Goal: Task Accomplishment & Management: Manage account settings

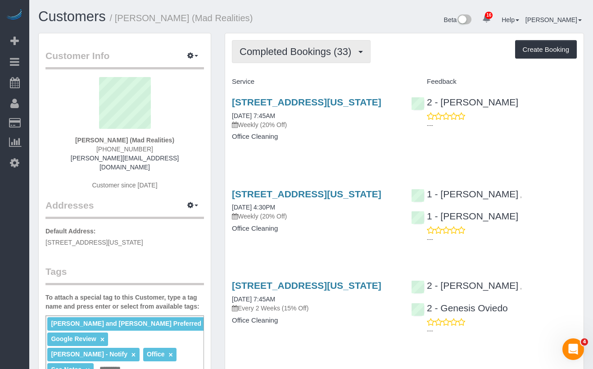
click at [276, 57] on span "Completed Bookings (33)" at bounding box center [298, 51] width 116 height 11
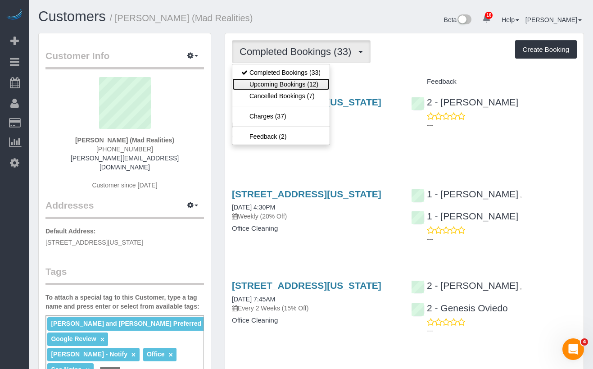
click at [279, 88] on link "Upcoming Bookings (12)" at bounding box center [280, 84] width 97 height 12
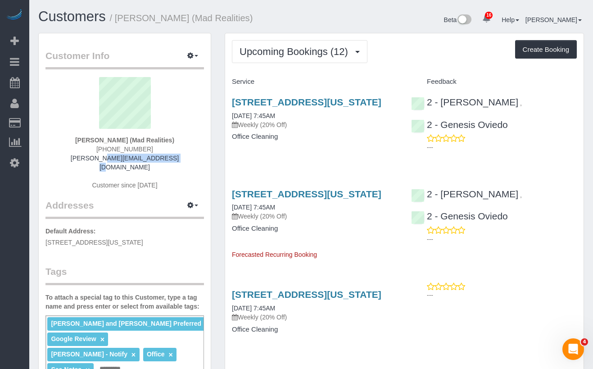
drag, startPoint x: 163, startPoint y: 158, endPoint x: 96, endPoint y: 162, distance: 67.6
click at [96, 162] on div "Alice Ma (Mad Realities) (914) 815-8006 alice@madrealities.tv Customer since 20…" at bounding box center [124, 138] width 158 height 122
copy link "alice@madrealities.tv"
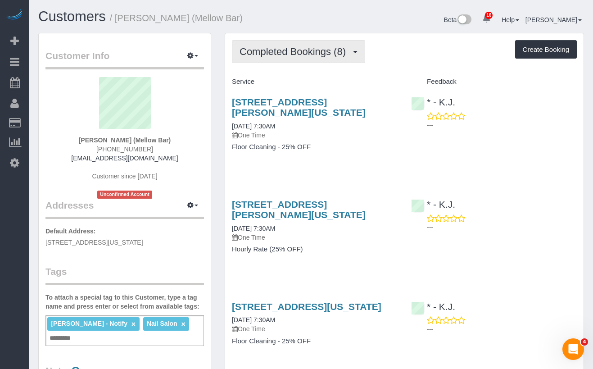
click at [289, 54] on span "Completed Bookings (8)" at bounding box center [295, 51] width 111 height 11
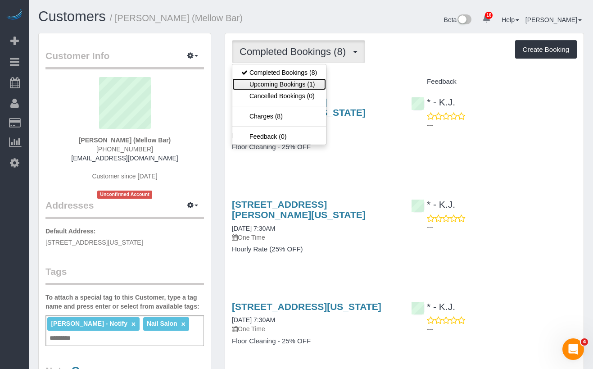
click at [267, 85] on link "Upcoming Bookings (1)" at bounding box center [279, 84] width 94 height 12
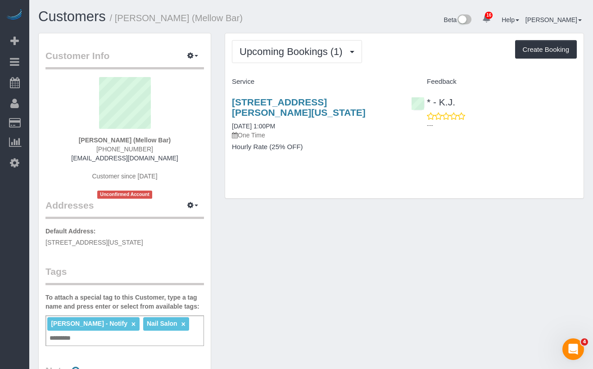
drag, startPoint x: 170, startPoint y: 158, endPoint x: 86, endPoint y: 161, distance: 83.8
click at [86, 161] on div "Bernice Ding (Mellow Bar) (484) 633-1543 berniced@mellow-bar.com Customer since…" at bounding box center [124, 138] width 158 height 122
copy link "berniced@mellow-bar.com"
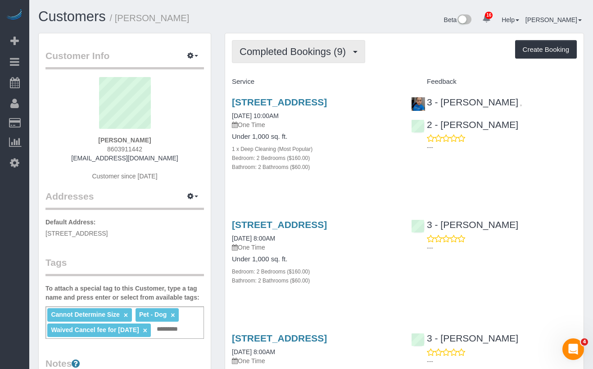
click at [304, 50] on span "Completed Bookings (9)" at bounding box center [295, 51] width 111 height 11
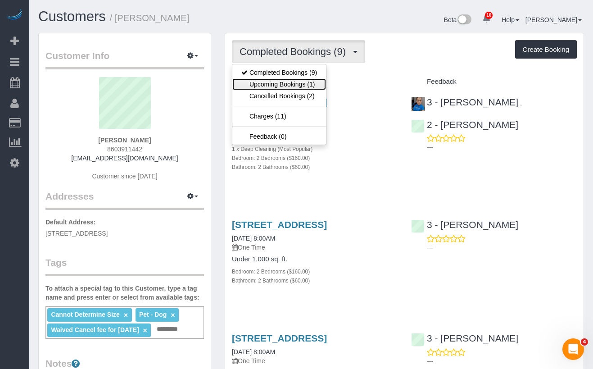
click at [285, 84] on link "Upcoming Bookings (1)" at bounding box center [279, 84] width 94 height 12
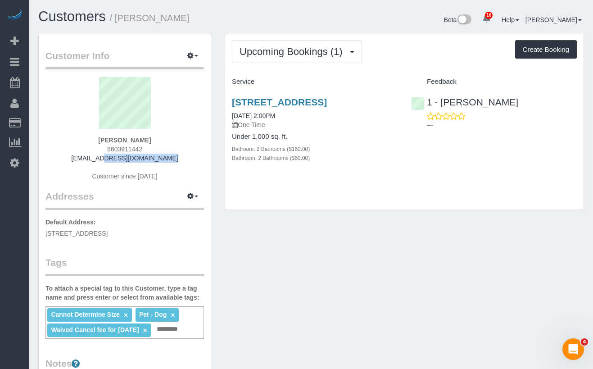
drag, startPoint x: 157, startPoint y: 157, endPoint x: 91, endPoint y: 158, distance: 66.2
click at [91, 158] on div "Katlyn Catubig 8603911442 kcatubig1@gmail.com Customer since 2020" at bounding box center [124, 133] width 158 height 113
copy link "kcatubig1@gmail.com"
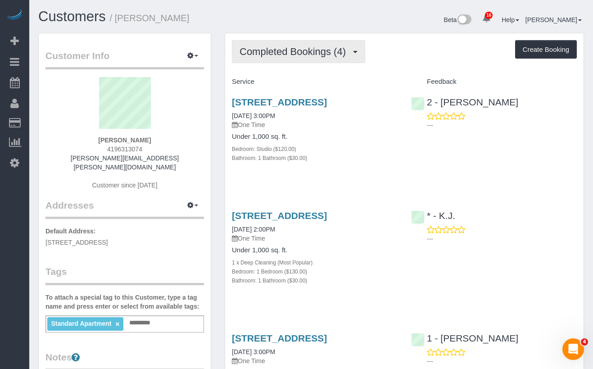
click at [302, 59] on button "Completed Bookings (4)" at bounding box center [298, 51] width 133 height 23
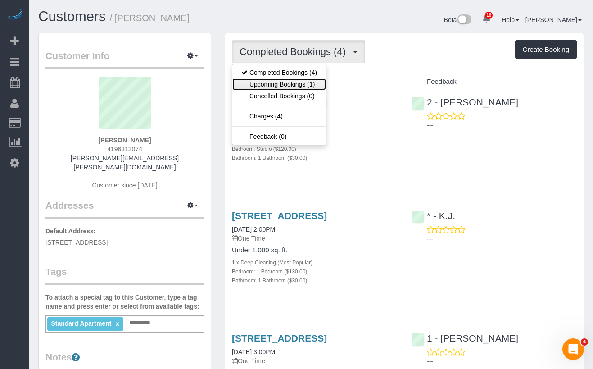
click at [276, 83] on link "Upcoming Bookings (1)" at bounding box center [279, 84] width 94 height 12
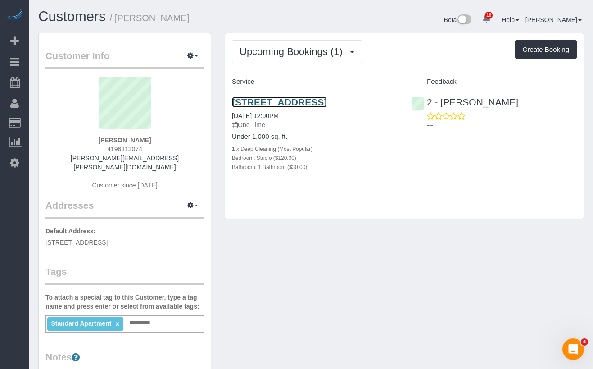
click at [271, 107] on link "[STREET_ADDRESS]" at bounding box center [279, 102] width 95 height 10
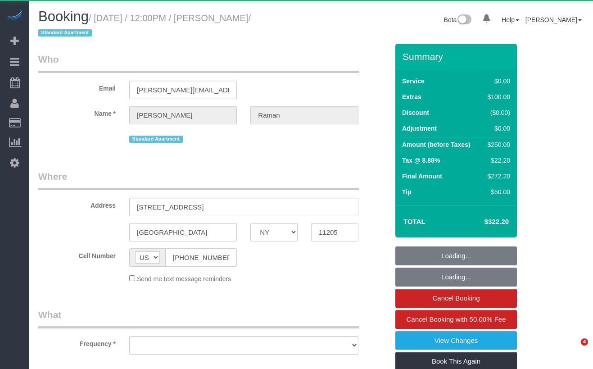
select select "NY"
select select "object:768"
select select "spot1"
select select "number:59"
select select "number:73"
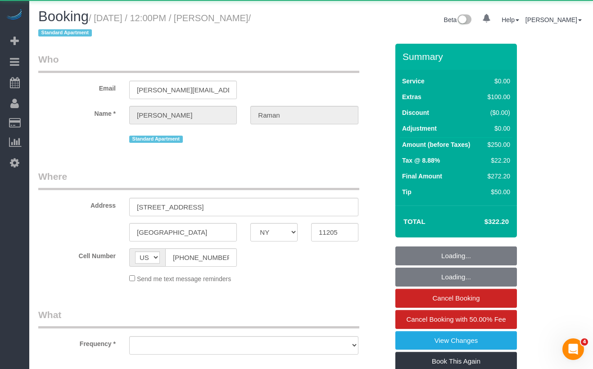
select select "number:15"
select select "number:5"
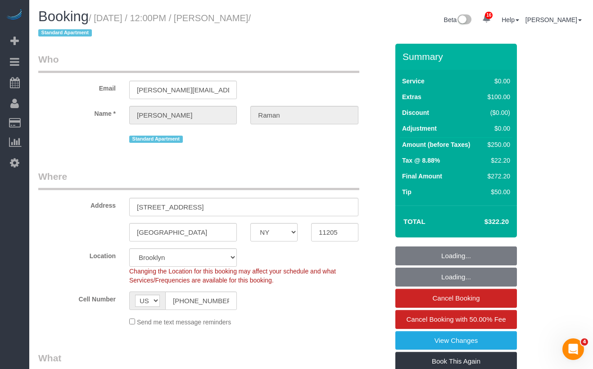
select select "object:1410"
select select "spot57"
select select "string:stripe-pm_1RdxiG4VGloSiKo7b9FUQTSj"
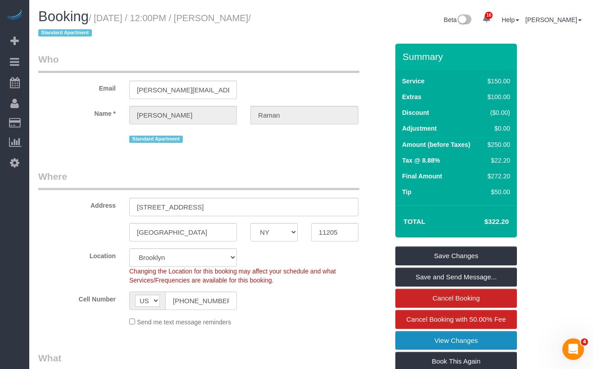
scroll to position [63, 0]
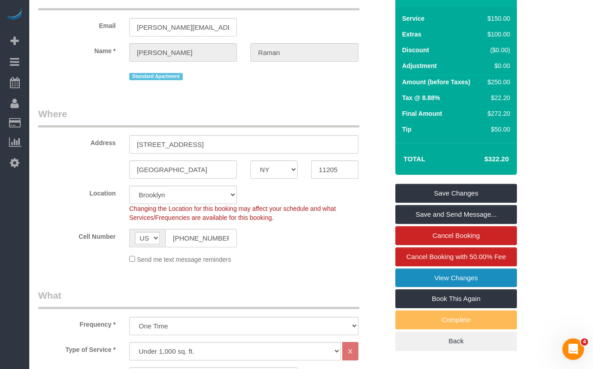
click at [404, 277] on link "View Changes" at bounding box center [456, 277] width 122 height 19
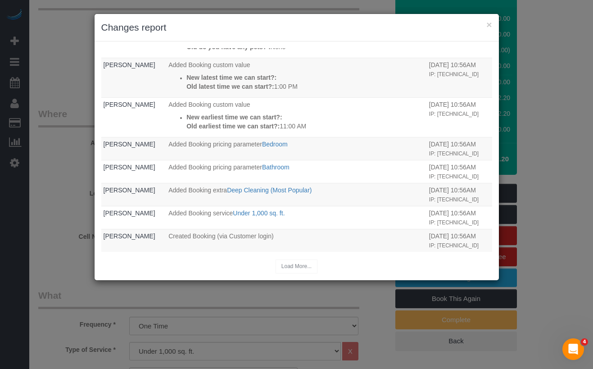
scroll to position [295, 0]
click at [65, 68] on div "× Changes report Who What When Shaniele Blanchard Assigned team: 2 - Alketa Tom…" at bounding box center [296, 184] width 593 height 369
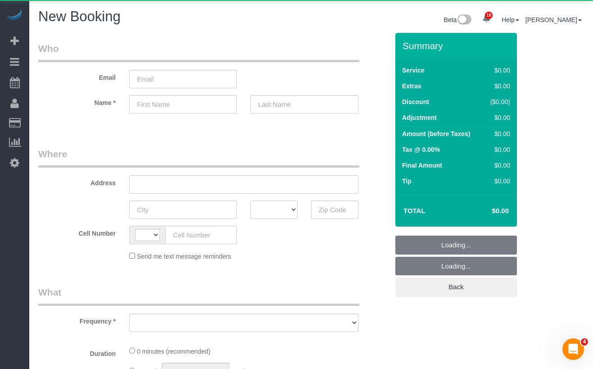
select select "string:[GEOGRAPHIC_DATA]"
select select "object:912"
select select "number:89"
select select "number:90"
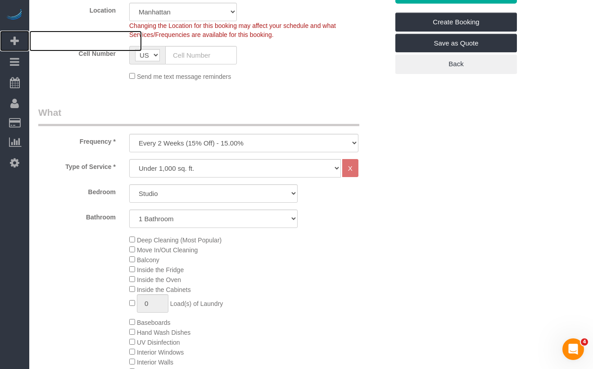
scroll to position [236, 0]
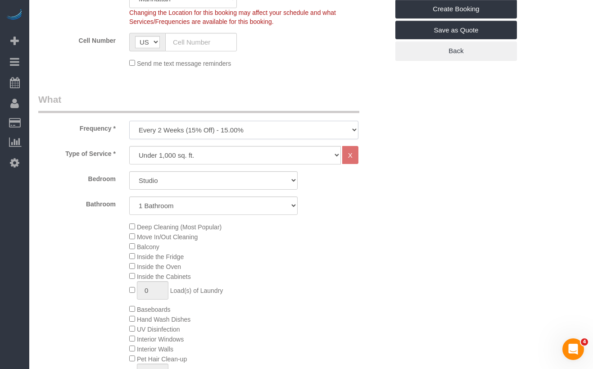
click at [182, 133] on select "One Time Weekly (20% Off) - 20.00% Every 2 Weeks (15% Off) - 15.00% Every 4 Wee…" at bounding box center [243, 130] width 229 height 18
select select "object:1269"
click at [129, 121] on select "One Time Weekly (20% Off) - 20.00% Every 2 Weeks (15% Off) - 15.00% Every 4 Wee…" at bounding box center [243, 130] width 229 height 18
click at [173, 154] on select "Under 1,000 sq. ft. 1,001 - 1,500 sq. ft. 1,500+ sq. ft. Custom Cleaning Office…" at bounding box center [235, 155] width 212 height 18
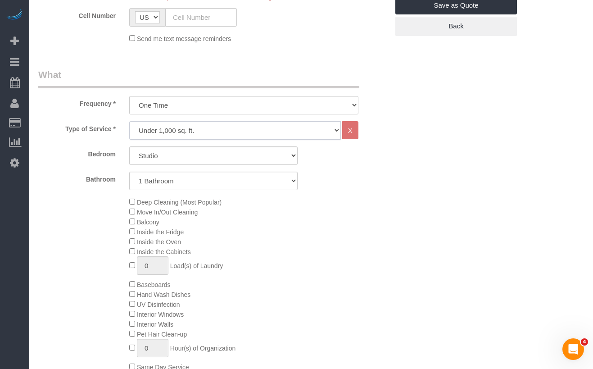
scroll to position [262, 0]
click at [159, 151] on select "Studio 1 Bedroom 2 Bedrooms 3 Bedrooms" at bounding box center [213, 154] width 168 height 18
select select "1"
click at [129, 145] on select "Studio 1 Bedroom 2 Bedrooms 3 Bedrooms" at bounding box center [213, 154] width 168 height 18
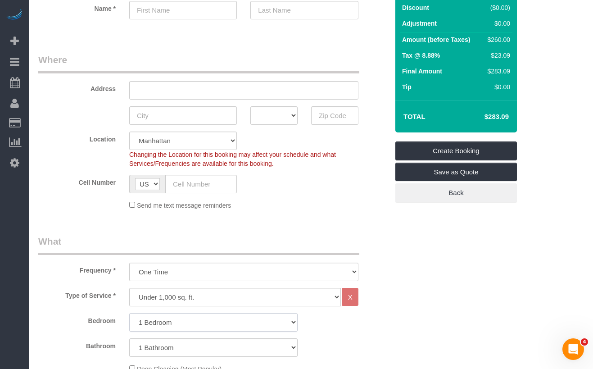
scroll to position [91, 0]
